Goal: Transaction & Acquisition: Book appointment/travel/reservation

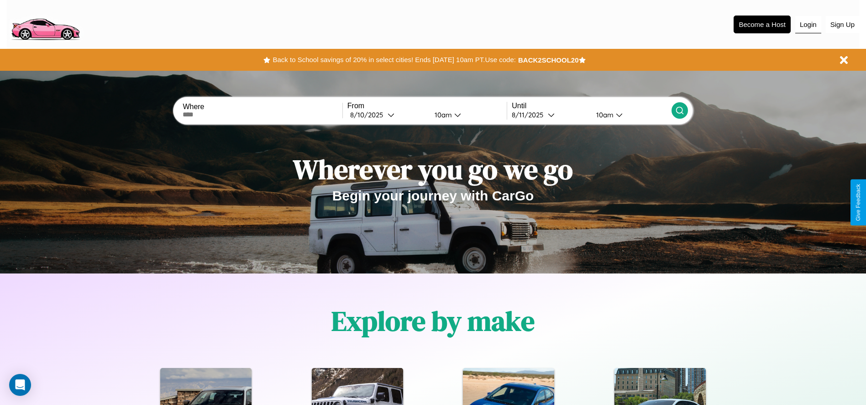
click at [808, 24] on button "Login" at bounding box center [808, 24] width 26 height 17
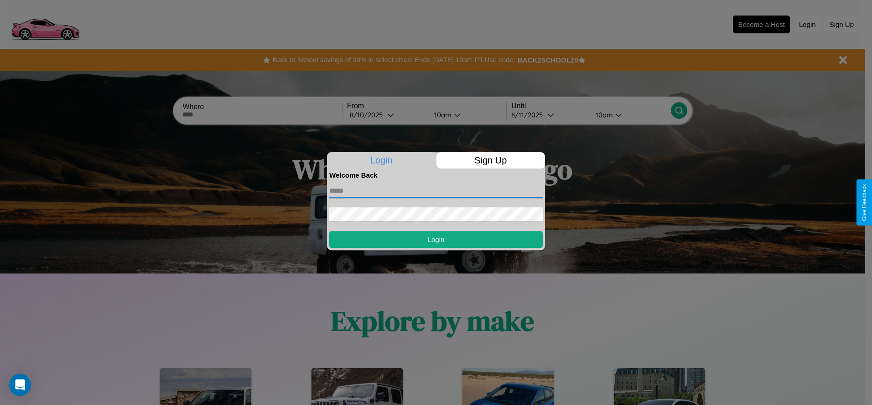
click at [436, 190] on input "text" at bounding box center [436, 190] width 214 height 15
type input "**********"
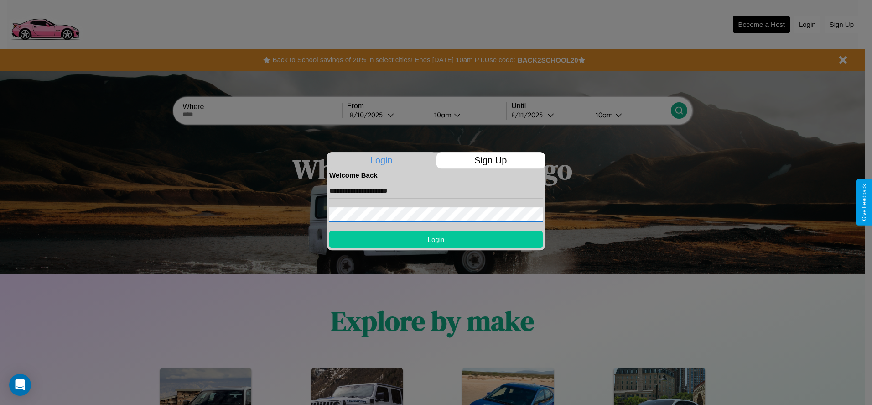
click at [436, 239] on button "Login" at bounding box center [436, 239] width 214 height 17
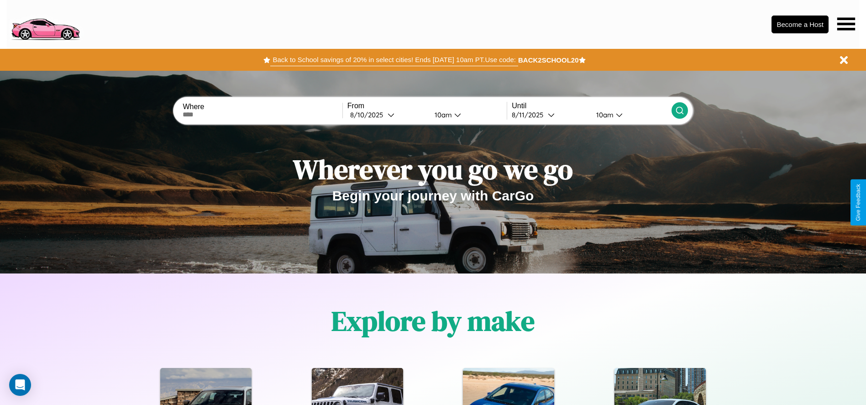
click at [394, 60] on button "Back to School savings of 20% in select cities! Ends [DATE] 10am PT. Use code:" at bounding box center [393, 59] width 247 height 13
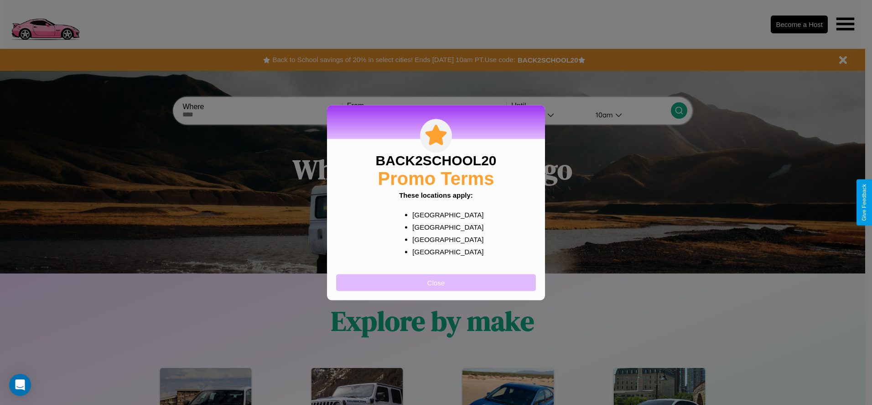
click at [436, 282] on button "Close" at bounding box center [436, 282] width 200 height 17
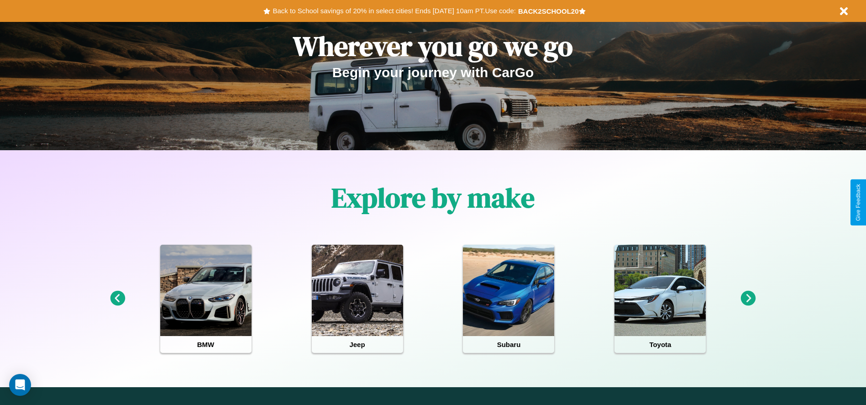
scroll to position [189, 0]
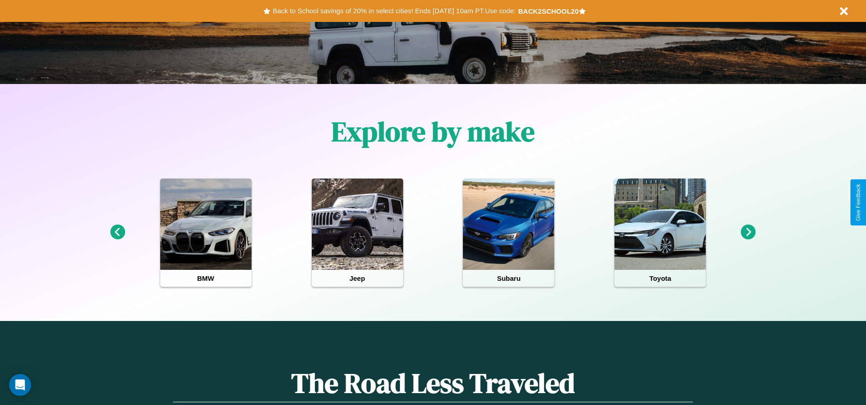
click at [117, 232] on icon at bounding box center [117, 231] width 15 height 15
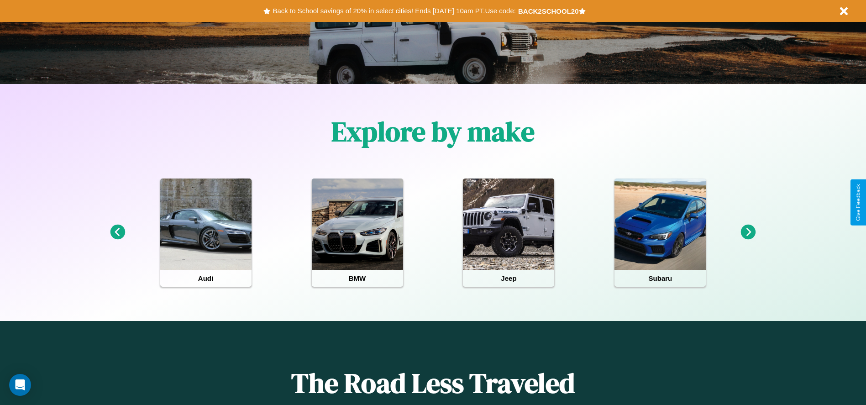
click at [748, 232] on icon at bounding box center [748, 231] width 15 height 15
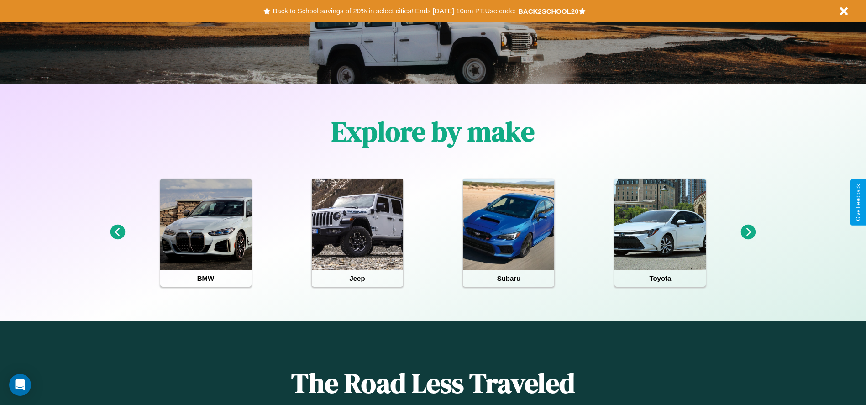
click at [748, 232] on icon at bounding box center [748, 231] width 15 height 15
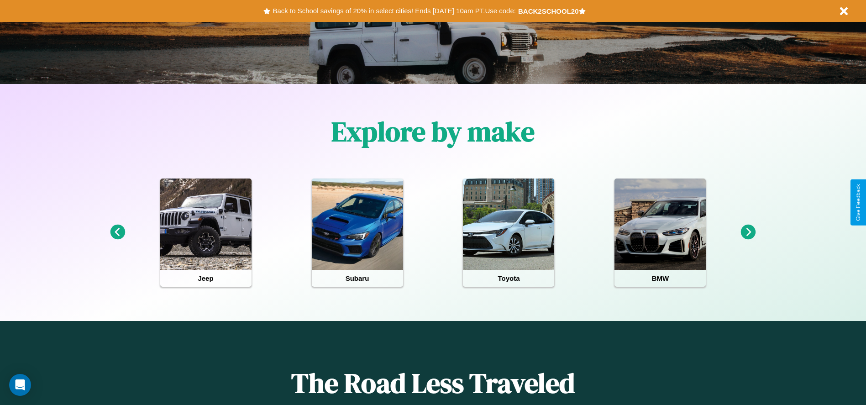
click at [117, 232] on icon at bounding box center [117, 231] width 15 height 15
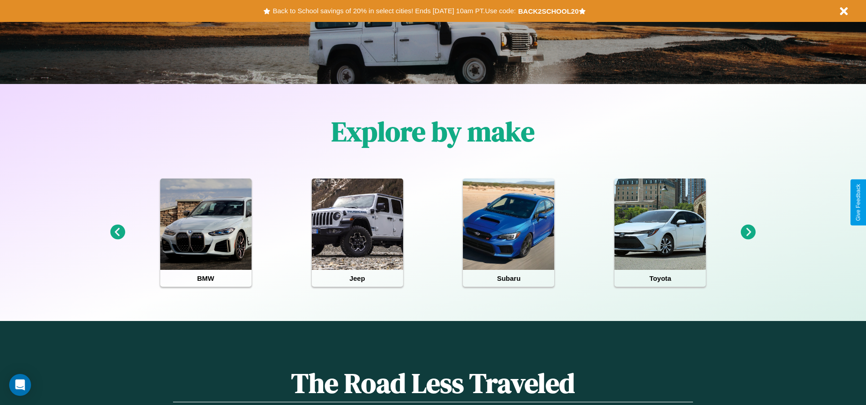
click at [748, 232] on icon at bounding box center [748, 231] width 15 height 15
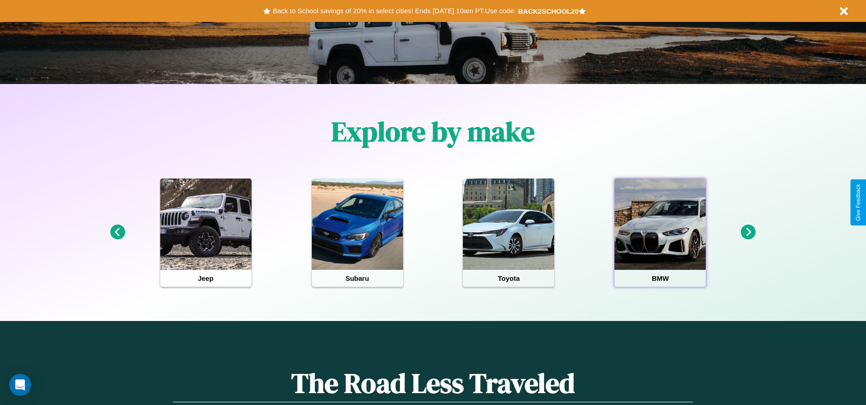
click at [660, 232] on div at bounding box center [659, 223] width 91 height 91
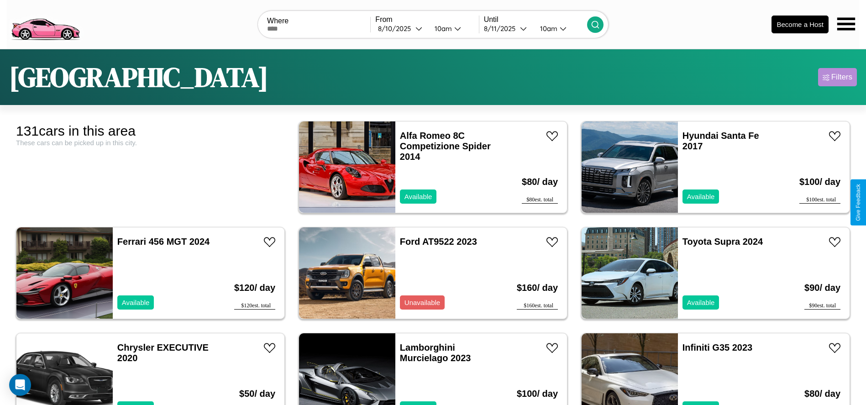
click at [837, 77] on div "Filters" at bounding box center [841, 77] width 21 height 9
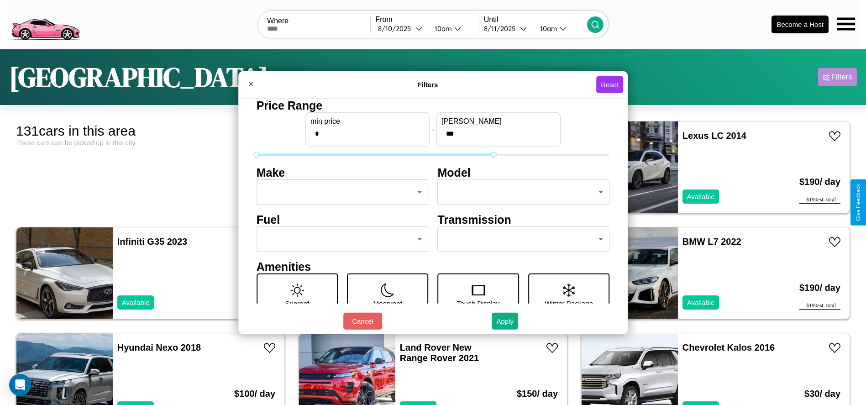
type input "***"
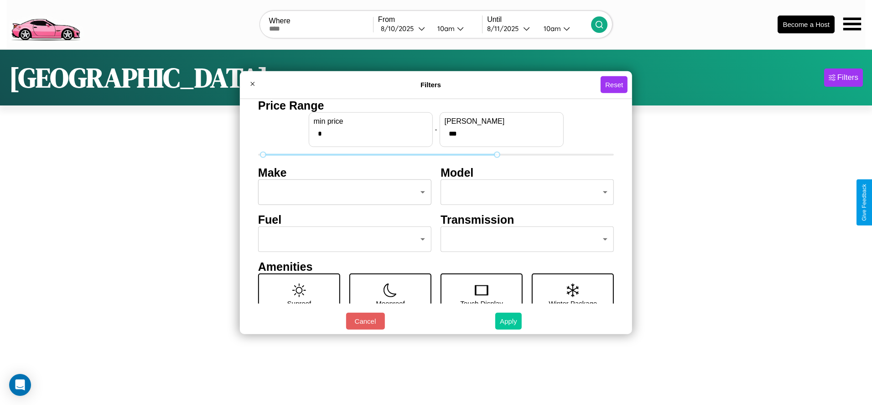
type input "*"
click at [508, 321] on button "Apply" at bounding box center [509, 321] width 26 height 17
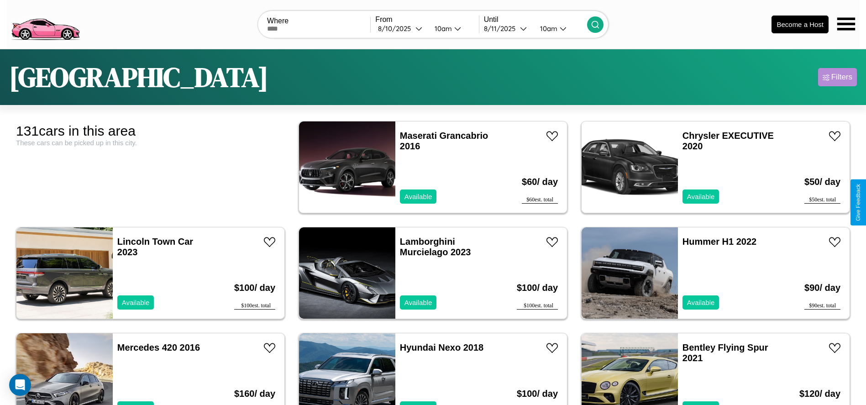
click at [837, 77] on div "Filters" at bounding box center [841, 77] width 21 height 9
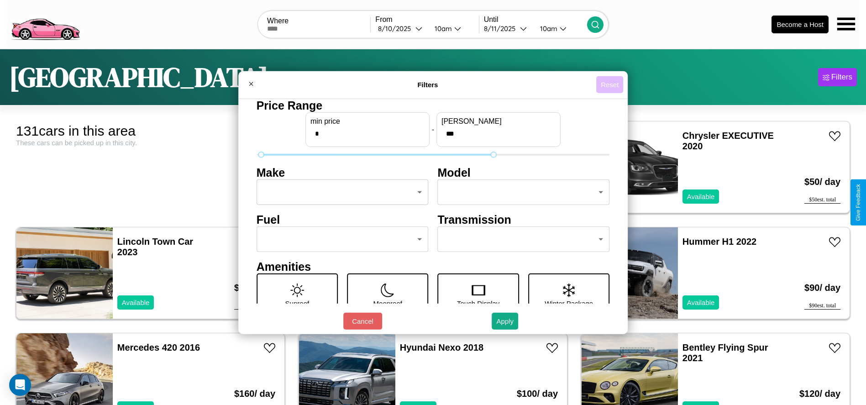
click at [611, 84] on button "Reset" at bounding box center [609, 84] width 27 height 17
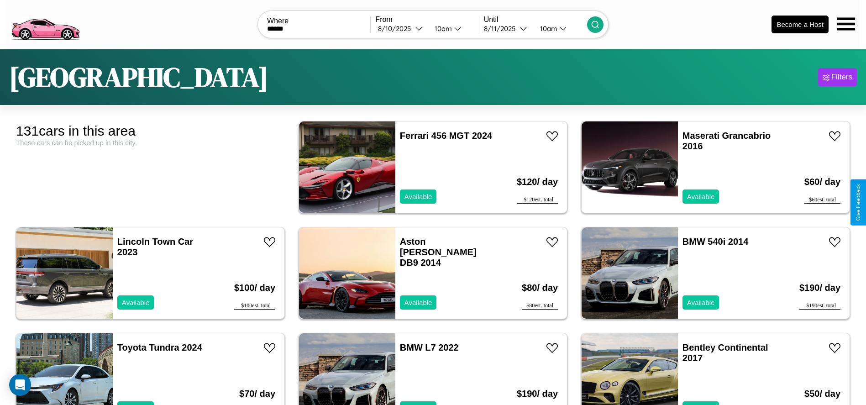
type input "******"
click at [595, 24] on icon at bounding box center [594, 24] width 9 height 9
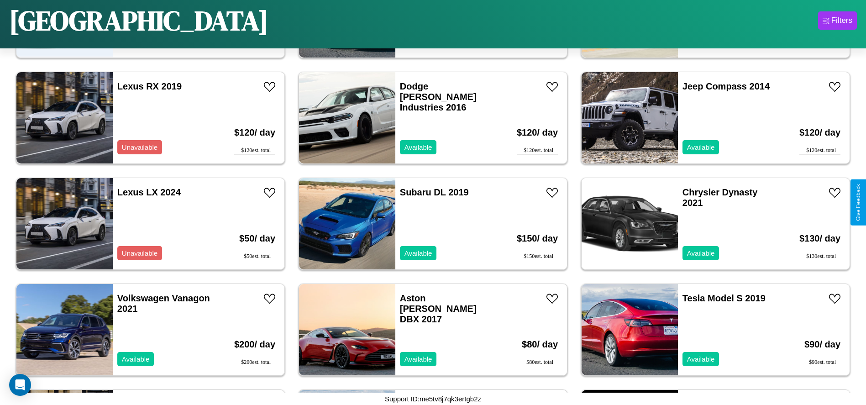
scroll to position [2748, 0]
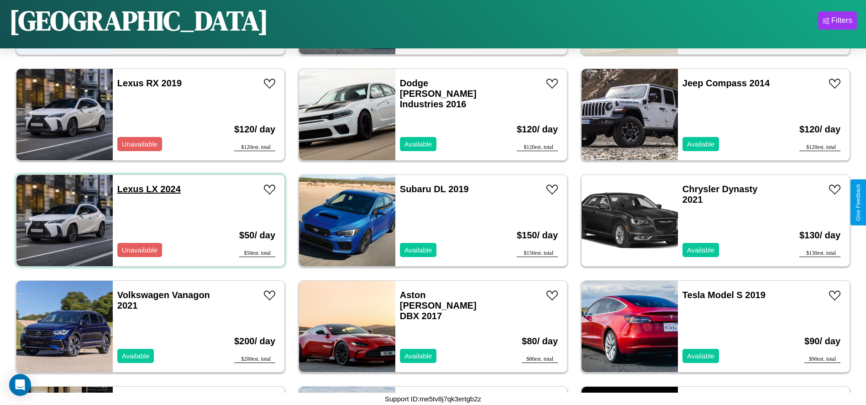
click at [129, 189] on link "Lexus LX 2024" at bounding box center [148, 189] width 63 height 10
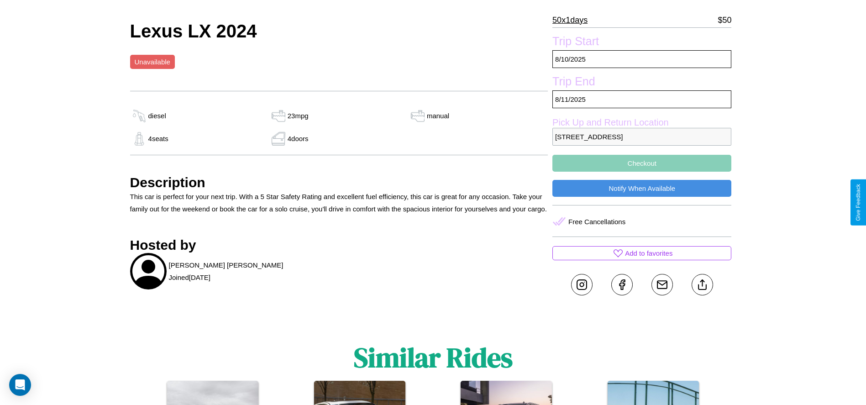
scroll to position [276, 0]
